Goal: Task Accomplishment & Management: Complete application form

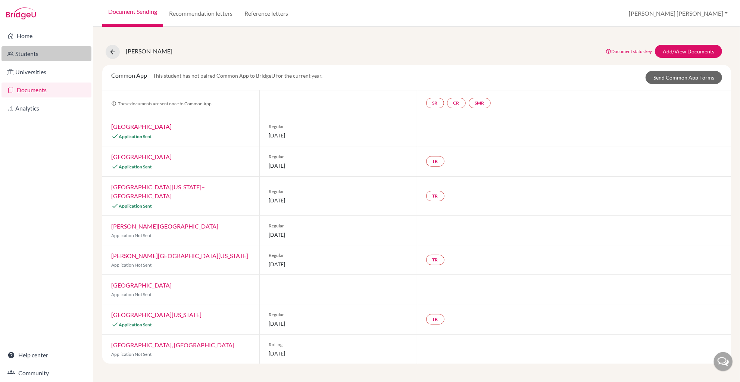
drag, startPoint x: 0, startPoint y: 0, endPoint x: 32, endPoint y: 53, distance: 62.3
click at [32, 53] on link "Students" at bounding box center [46, 53] width 90 height 15
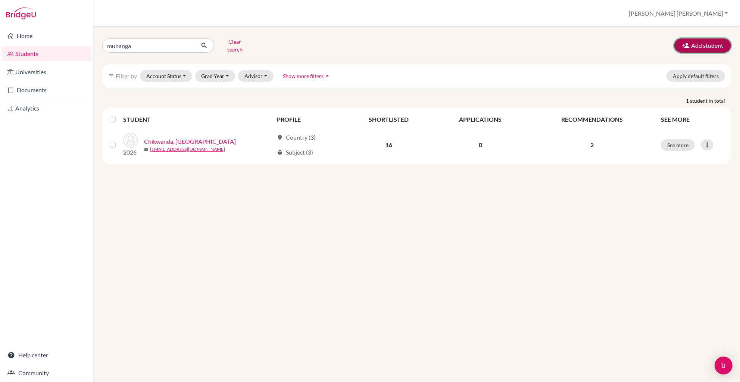
click at [694, 44] on button "Add student" at bounding box center [703, 45] width 57 height 14
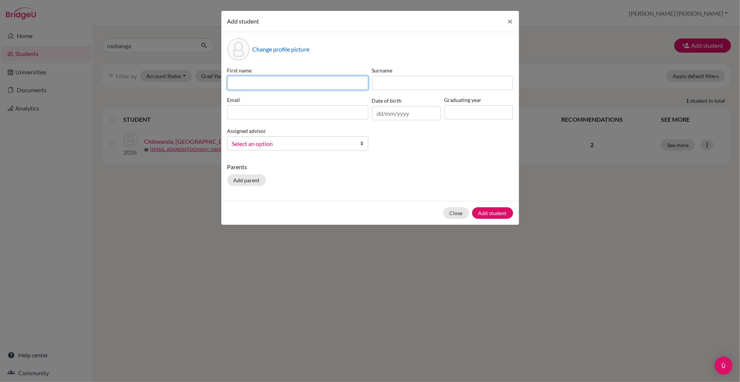
click at [279, 87] on input at bounding box center [297, 83] width 141 height 14
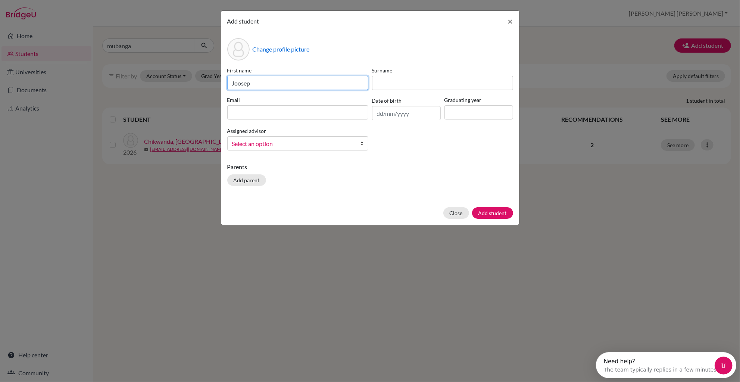
type input "Joosep"
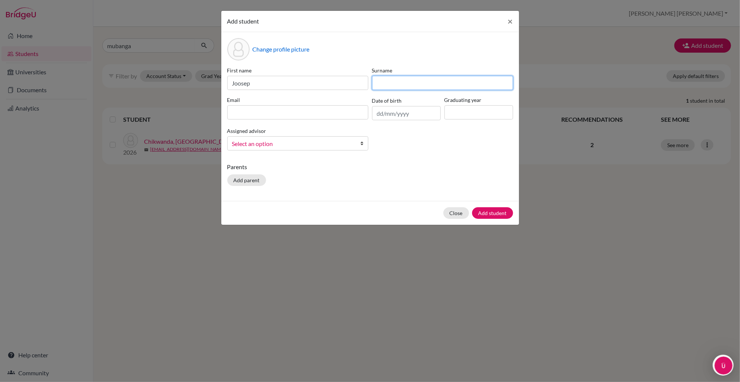
click at [394, 83] on input at bounding box center [442, 83] width 141 height 14
type input "Ristlaan"
click at [237, 113] on input at bounding box center [297, 112] width 141 height 14
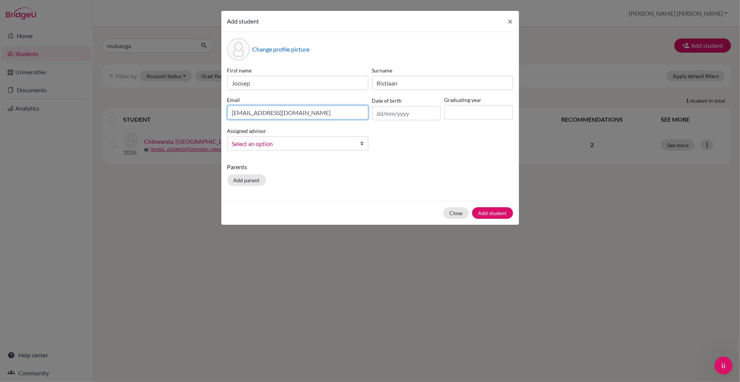
type input "2027jristlaan@aislusaka.org"
click at [369, 142] on div "Assigned advisor Baldry, Julie Ann Bouillot, Florence Chandia, Laurey Chow Worn…" at bounding box center [298, 138] width 145 height 24
click at [367, 143] on b at bounding box center [364, 143] width 7 height 13
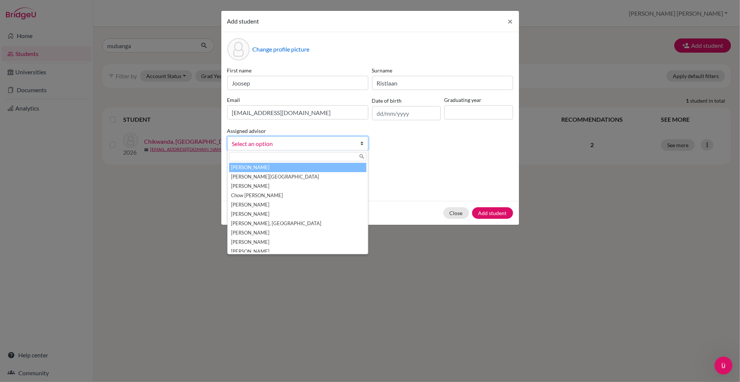
drag, startPoint x: 331, startPoint y: 171, endPoint x: 385, endPoint y: 160, distance: 55.4
click at [333, 171] on li "Baldry, Julie Ann" at bounding box center [297, 167] width 137 height 9
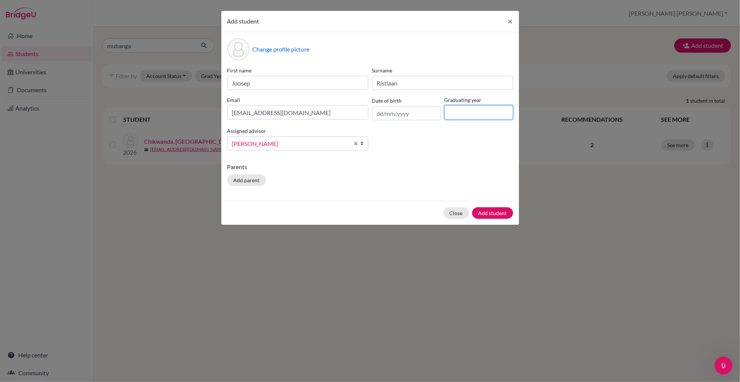
click at [463, 114] on input at bounding box center [479, 112] width 69 height 14
type input "2027"
click at [494, 215] on button "Add student" at bounding box center [492, 213] width 41 height 12
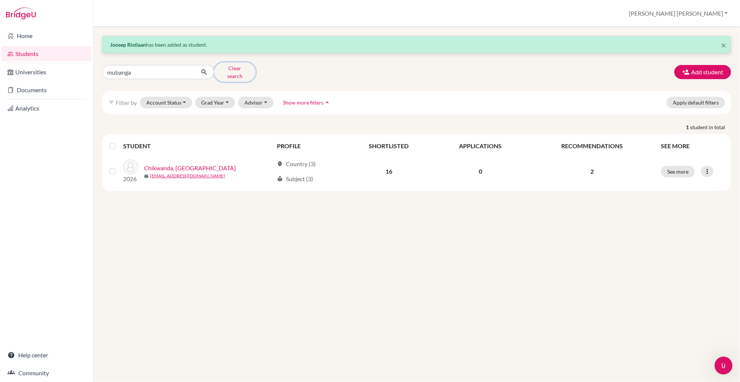
click at [240, 69] on button "Clear search" at bounding box center [234, 71] width 41 height 19
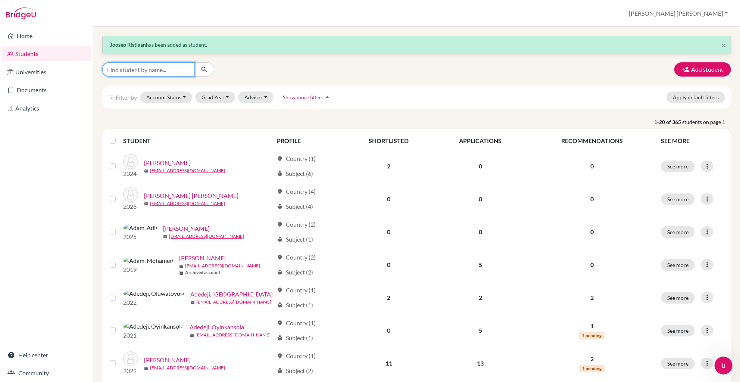
click at [156, 71] on input "Find student by name..." at bounding box center [148, 69] width 93 height 14
type input "joosep"
click button "submit" at bounding box center [205, 69] width 20 height 14
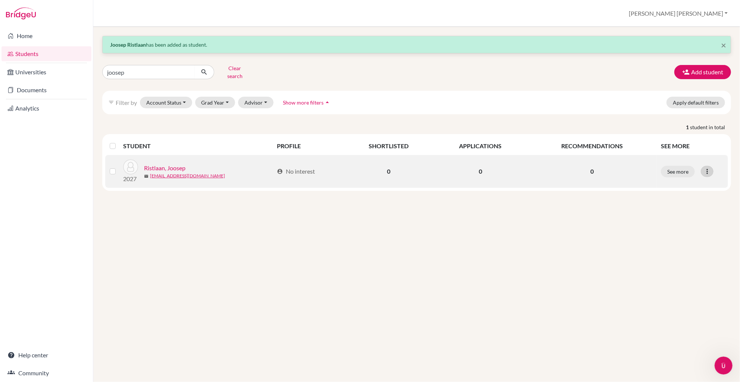
click at [708, 170] on div at bounding box center [707, 171] width 13 height 11
click at [179, 164] on link "Ristlaan, Joosep" at bounding box center [164, 168] width 41 height 9
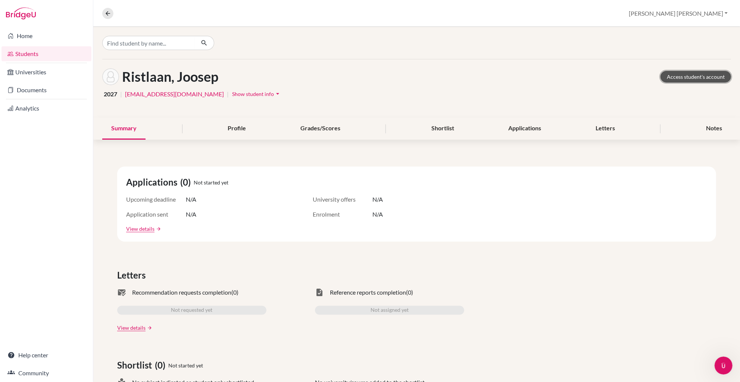
click at [675, 77] on link "Access student's account" at bounding box center [696, 77] width 71 height 12
click at [27, 89] on link "Documents" at bounding box center [46, 90] width 90 height 15
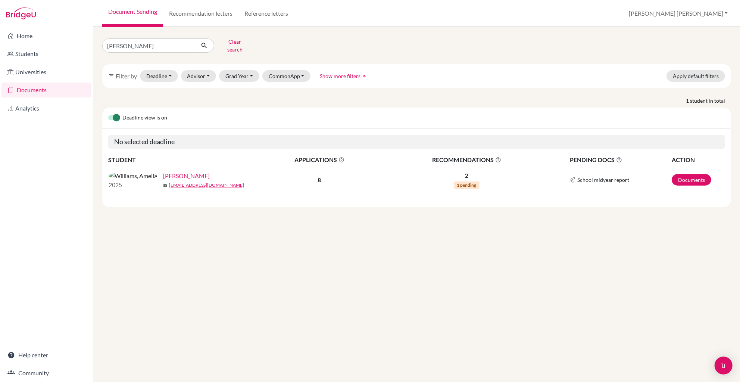
click at [163, 173] on link "[PERSON_NAME]" at bounding box center [186, 175] width 47 height 9
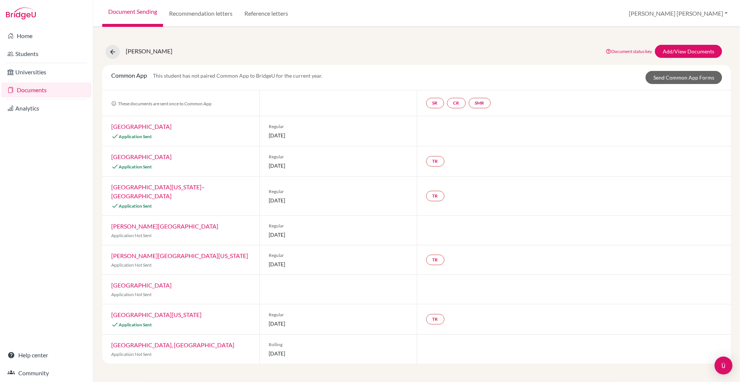
click at [30, 90] on link "Documents" at bounding box center [46, 90] width 90 height 15
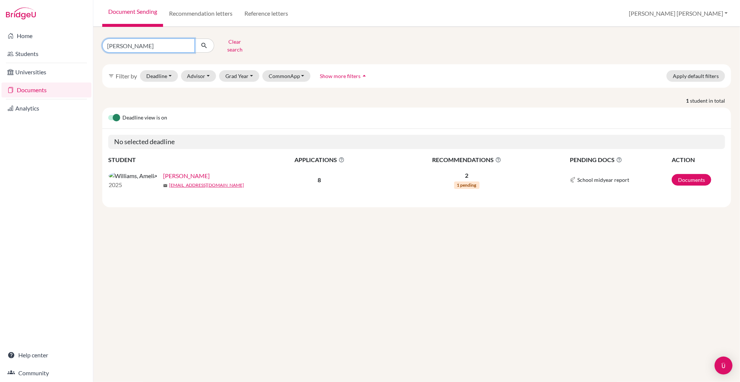
click at [128, 44] on input "williams" at bounding box center [148, 45] width 93 height 14
type input "w"
type input "anais"
click button "submit" at bounding box center [205, 45] width 20 height 14
click at [152, 174] on link "Colas, Anais" at bounding box center [175, 175] width 47 height 9
